Goal: Task Accomplishment & Management: Complete application form

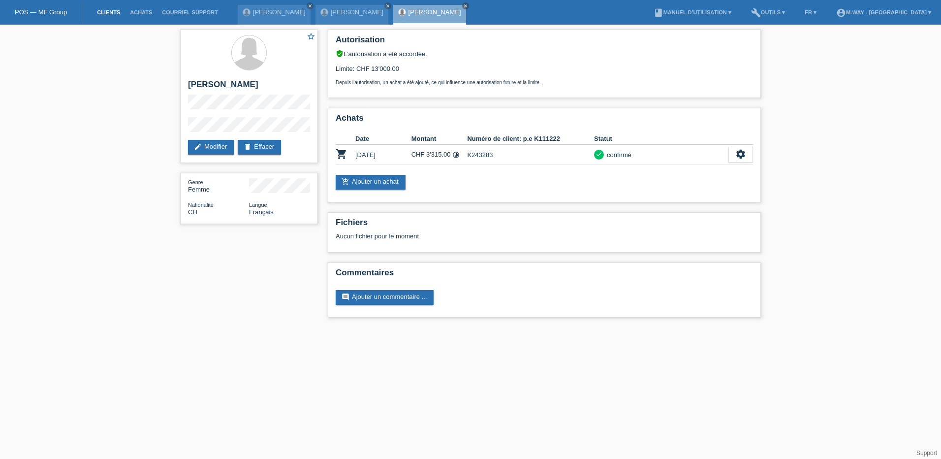
click at [112, 13] on link "Clients" at bounding box center [108, 12] width 33 height 6
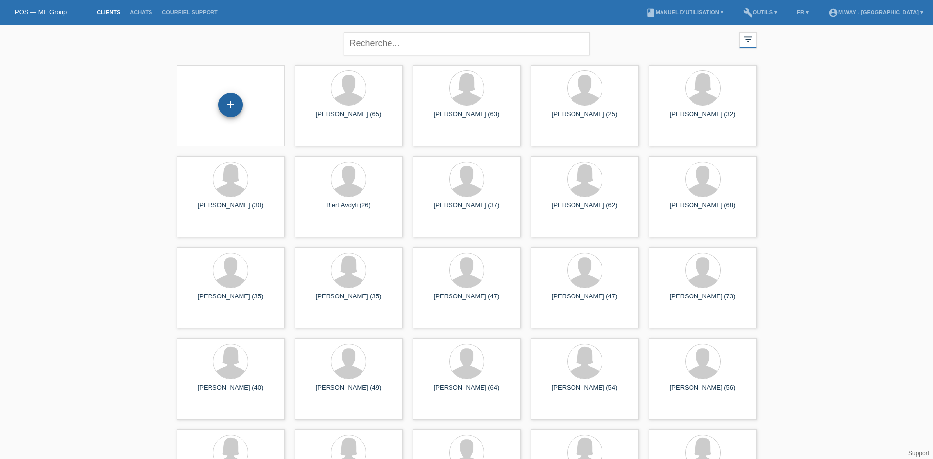
click at [229, 105] on div "+" at bounding box center [230, 105] width 25 height 25
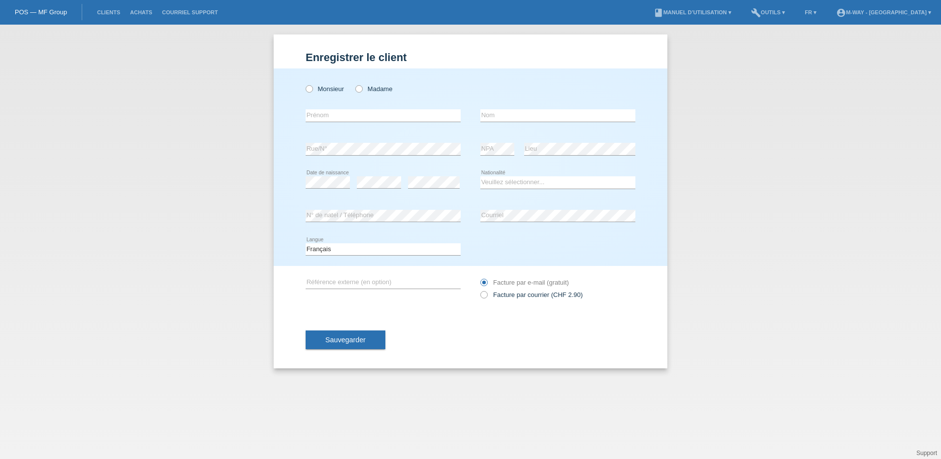
drag, startPoint x: 310, startPoint y: 89, endPoint x: 317, endPoint y: 106, distance: 19.0
click at [304, 84] on icon at bounding box center [304, 84] width 0 height 0
click at [310, 90] on input "Monsieur" at bounding box center [309, 88] width 6 height 6
radio input "true"
click at [332, 116] on input "text" at bounding box center [383, 115] width 155 height 12
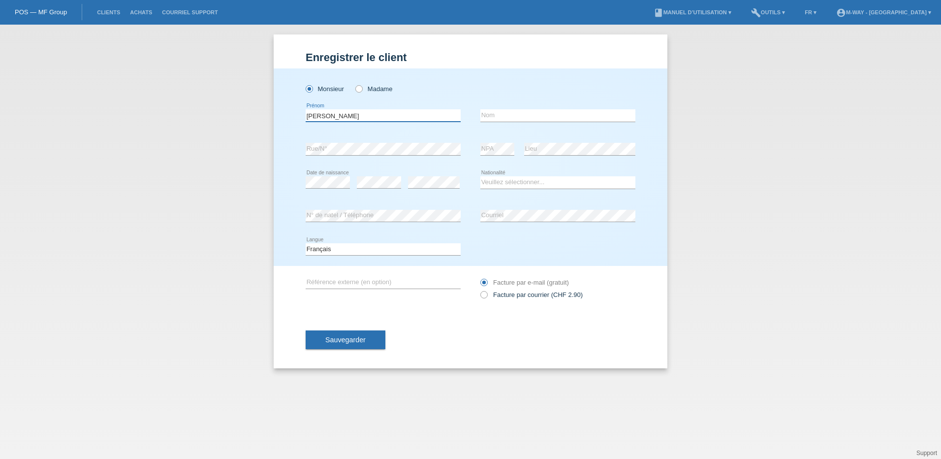
type input "Joao Carlos"
click at [496, 115] on input "text" at bounding box center [557, 115] width 155 height 12
type input "Da Silva Matos"
click at [513, 182] on select "Veuillez sélectionner... Suisse Allemagne Autriche Liechtenstein ------------ A…" at bounding box center [557, 182] width 155 height 12
select select "PT"
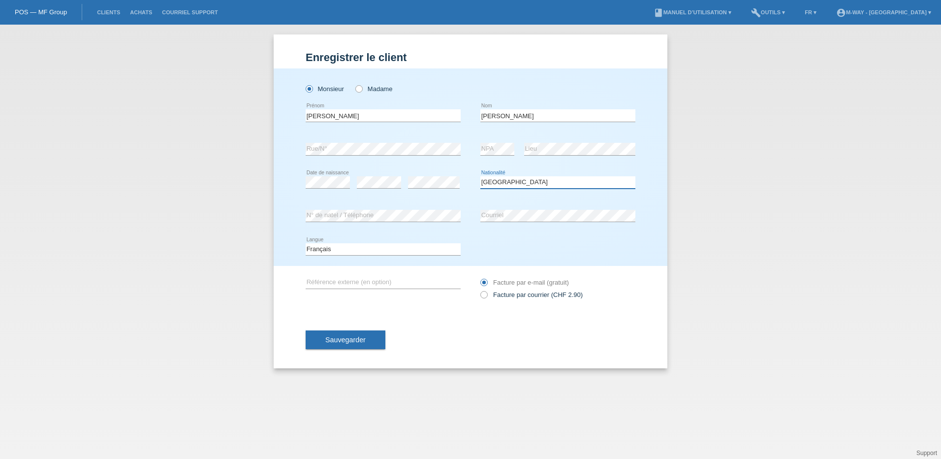
click at [480, 176] on select "Veuillez sélectionner... Suisse Allemagne Autriche Liechtenstein ------------ A…" at bounding box center [557, 182] width 155 height 12
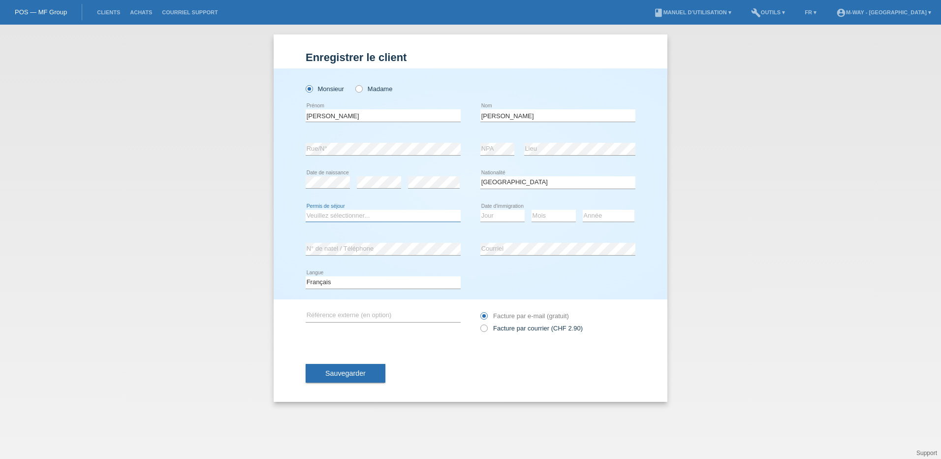
click at [342, 213] on select "Veuillez sélectionner... C B B - Statut de réfugié Autre" at bounding box center [383, 216] width 155 height 12
select select "C"
click at [306, 210] on select "Veuillez sélectionner... C B B - Statut de réfugié Autre" at bounding box center [383, 216] width 155 height 12
click at [493, 216] on select "Jour 01 02 03 04 05 06 07 08 09 10 11" at bounding box center [502, 216] width 44 height 12
click at [494, 215] on select "Jour 01 02 03 04 05 06 07 08 09 10 11" at bounding box center [502, 216] width 44 height 12
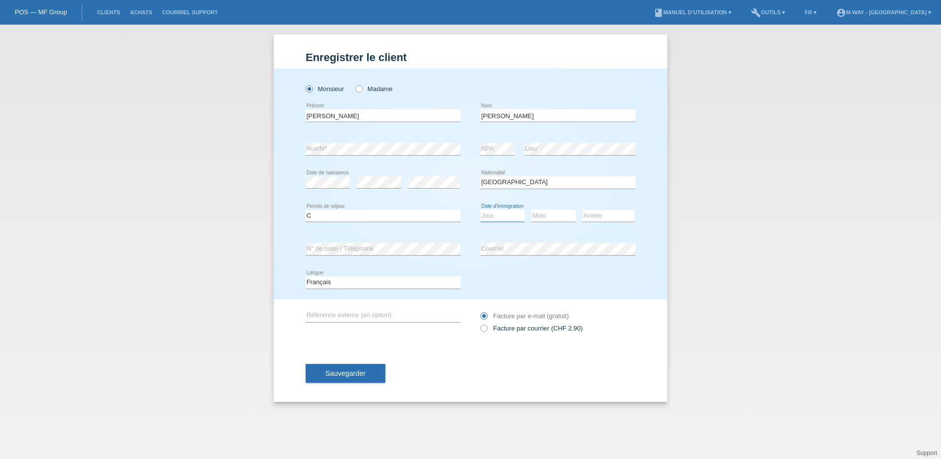
click at [494, 215] on select "Jour 01 02 03 04 05 06 07 08 09 10 11" at bounding box center [502, 216] width 44 height 12
select select "12"
click at [480, 210] on select "Jour 01 02 03 04 05 06 07 08 09 10 11" at bounding box center [502, 216] width 44 height 12
click at [559, 217] on select "Mois 01 02 03 04 05 06 07 08 09 10 11" at bounding box center [553, 216] width 44 height 12
select select "10"
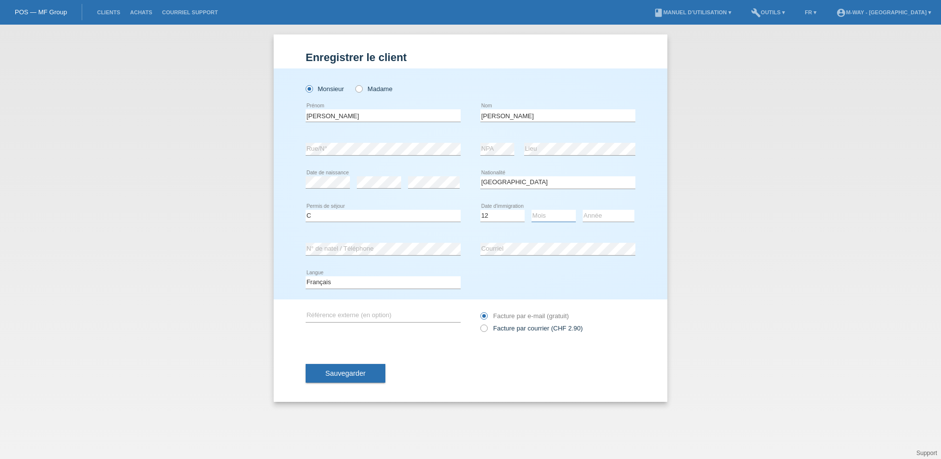
click at [531, 210] on select "Mois 01 02 03 04 05 06 07 08 09 10 11" at bounding box center [553, 216] width 44 height 12
click at [595, 218] on select "Année 2025 2024 2023 2022 2021 2020 2019 2018 2017 2016 2015 2014 2013 2012 201…" at bounding box center [609, 216] width 52 height 12
select select "2003"
click at [583, 210] on select "Année 2025 2024 2023 2022 2021 2020 2019 2018 2017 2016 2015 2014 2013 2012 201…" at bounding box center [609, 216] width 52 height 12
click at [370, 370] on button "Sauvegarder" at bounding box center [346, 373] width 80 height 19
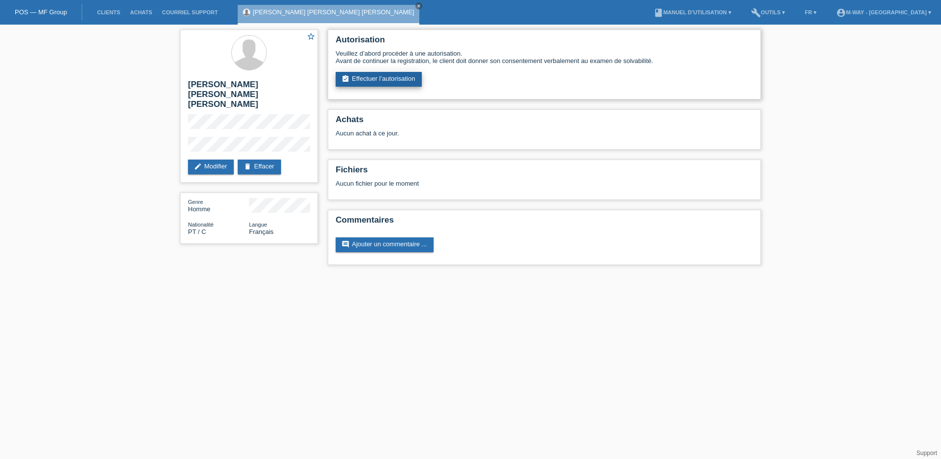
click at [381, 76] on link "assignment_turned_in Effectuer l’autorisation" at bounding box center [379, 79] width 86 height 15
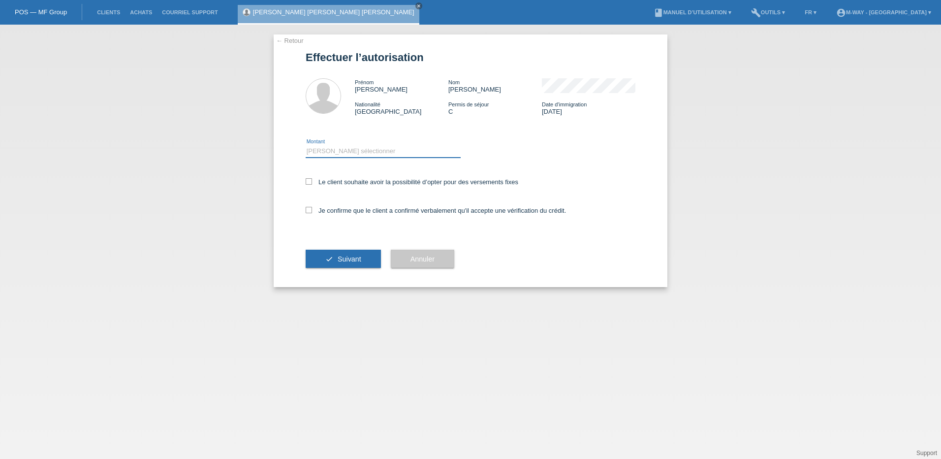
click at [333, 154] on select "Veuillez sélectionner CHF 1.00 - CHF 499.00 CHF 500.00 - CHF 1'999.00 CHF 2'000…" at bounding box center [383, 151] width 155 height 12
select select "3"
click at [306, 145] on select "Veuillez sélectionner CHF 1.00 - CHF 499.00 CHF 500.00 - CHF 1'999.00 CHF 2'000…" at bounding box center [383, 151] width 155 height 12
click at [310, 183] on icon at bounding box center [309, 181] width 6 height 6
click at [310, 183] on input "Le client souhaite avoir la possibilité d’opter pour des versements fixes" at bounding box center [309, 181] width 6 height 6
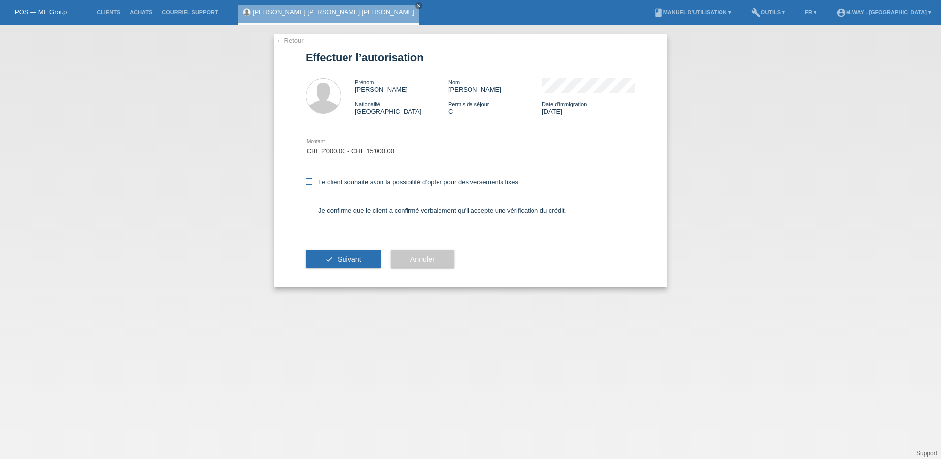
checkbox input "true"
click at [308, 210] on icon at bounding box center [309, 210] width 6 height 6
click at [308, 210] on input "Je confirme que le client a confirmé verbalement qu'il accepte une vérification…" at bounding box center [309, 210] width 6 height 6
checkbox input "true"
click at [339, 264] on button "check Suivant" at bounding box center [343, 258] width 75 height 19
